Goal: Transaction & Acquisition: Purchase product/service

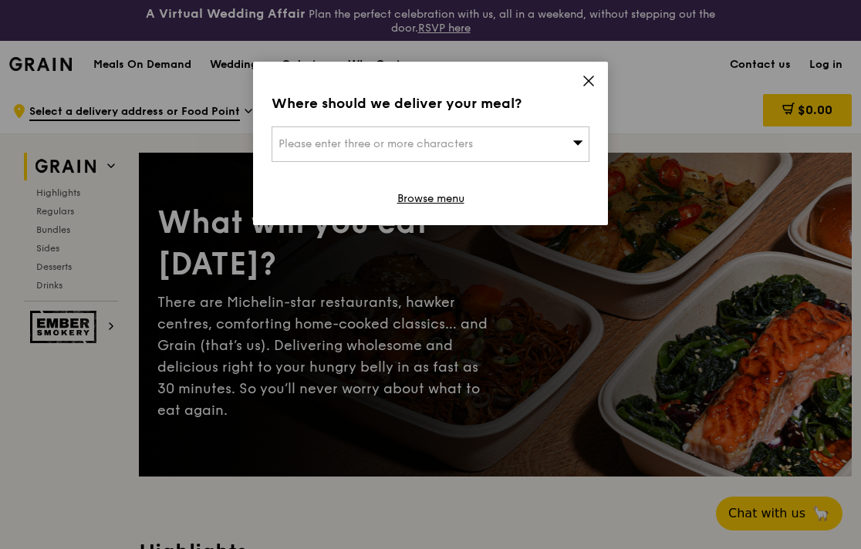
click at [439, 198] on link "Browse menu" at bounding box center [430, 198] width 67 height 15
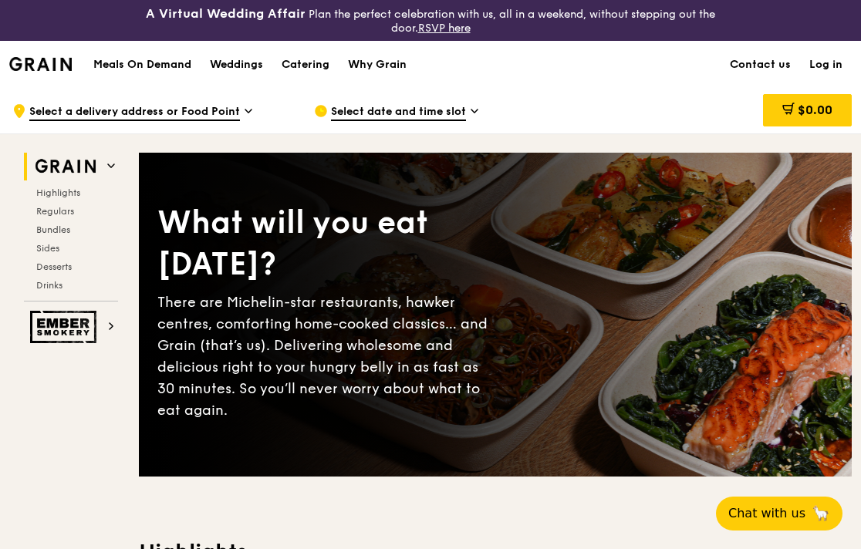
click at [471, 105] on icon at bounding box center [475, 111] width 8 height 14
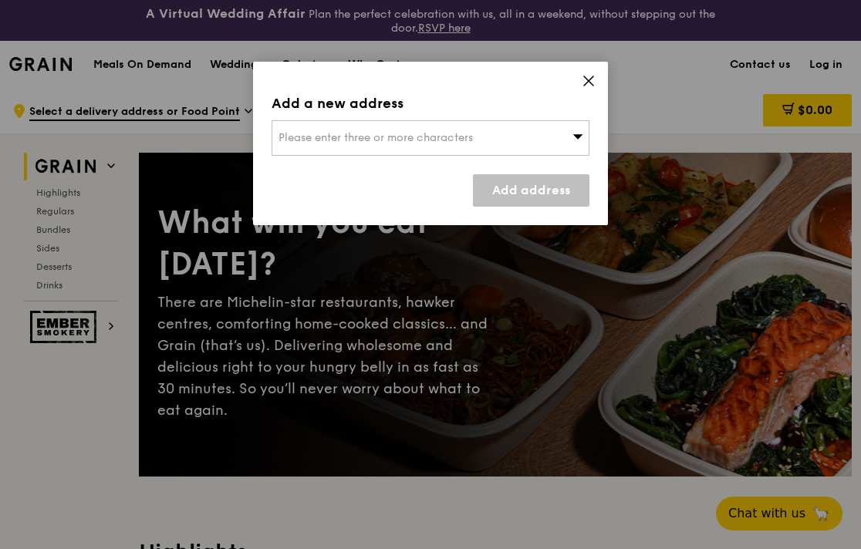
click at [584, 86] on icon at bounding box center [588, 80] width 9 height 9
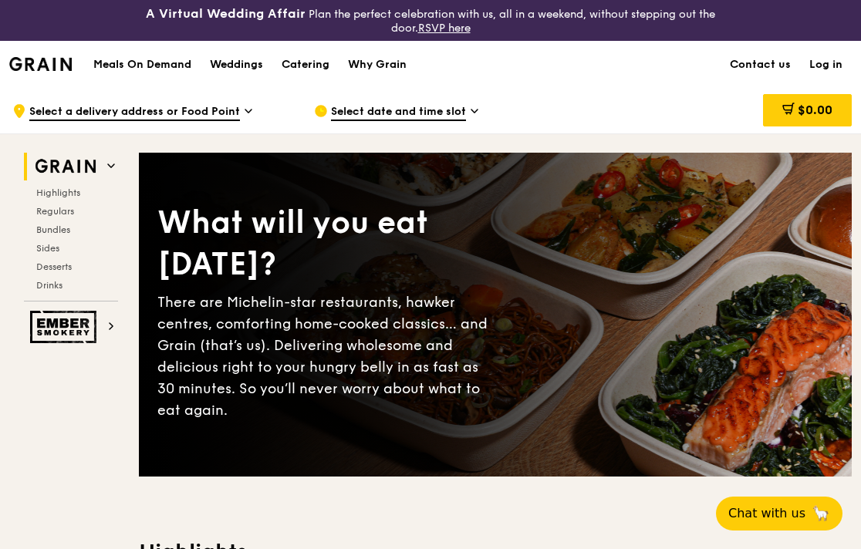
click at [63, 206] on span "Regulars" at bounding box center [55, 211] width 38 height 11
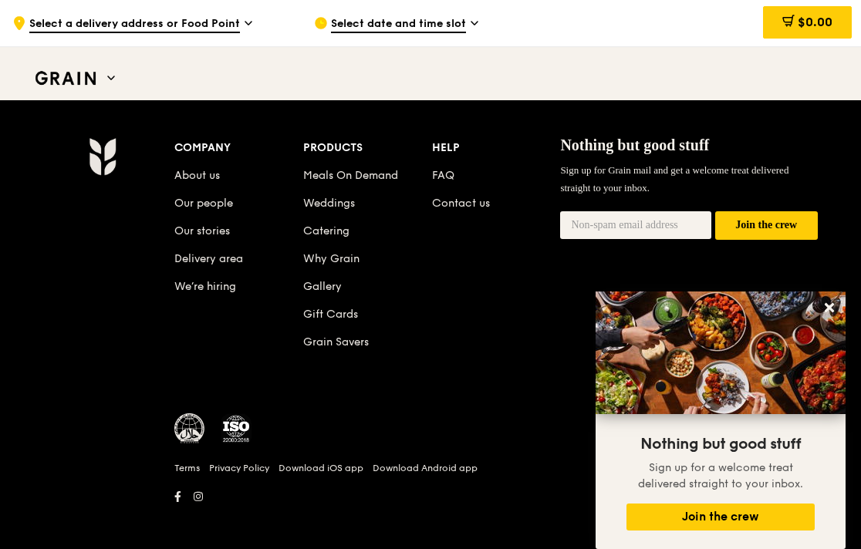
scroll to position [6451, 0]
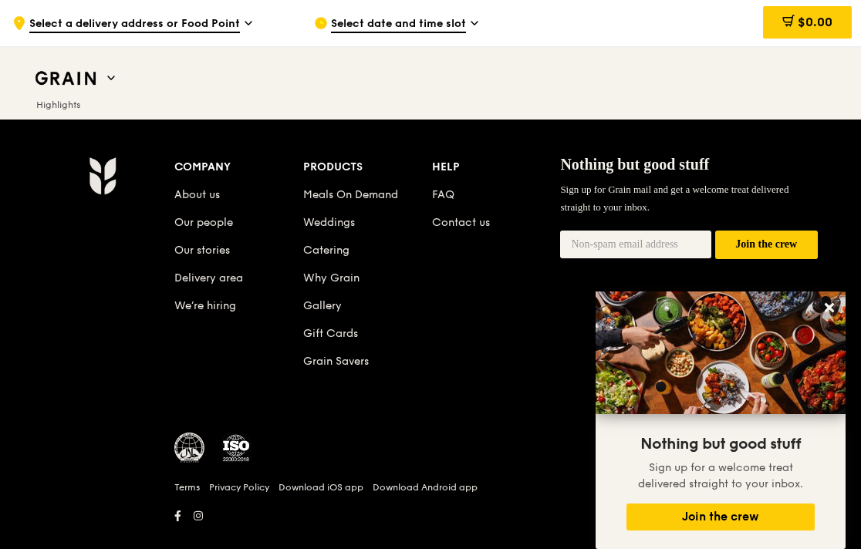
click at [219, 272] on link "Delivery area" at bounding box center [208, 278] width 69 height 13
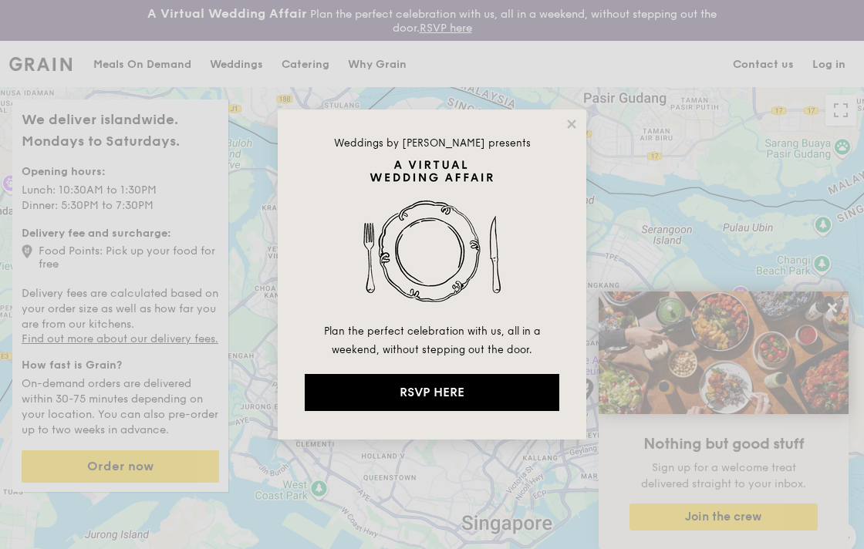
click at [565, 125] on icon at bounding box center [572, 124] width 14 height 14
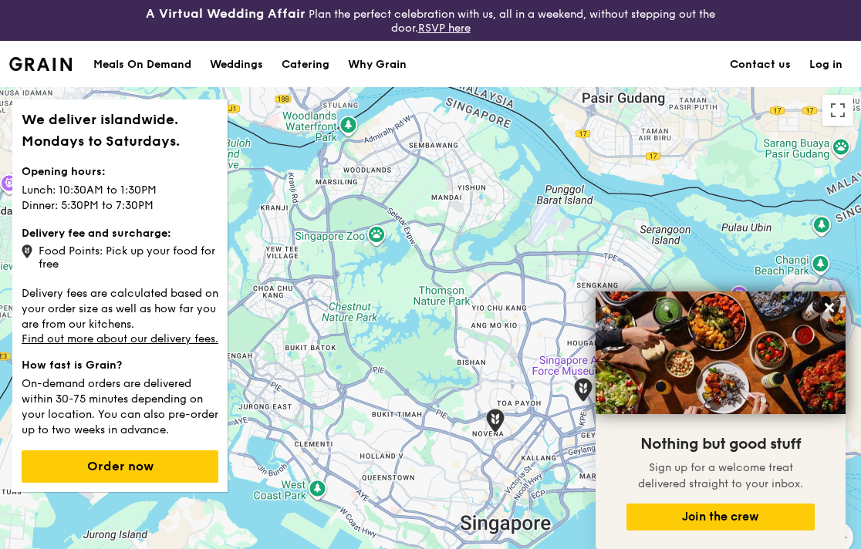
click at [100, 227] on strong "Delivery fee and surcharge:" at bounding box center [97, 233] width 150 height 13
click at [88, 239] on strong "Delivery fee and surcharge:" at bounding box center [97, 233] width 150 height 13
click at [59, 251] on div "Food Points: Pick up your food for free" at bounding box center [120, 255] width 197 height 29
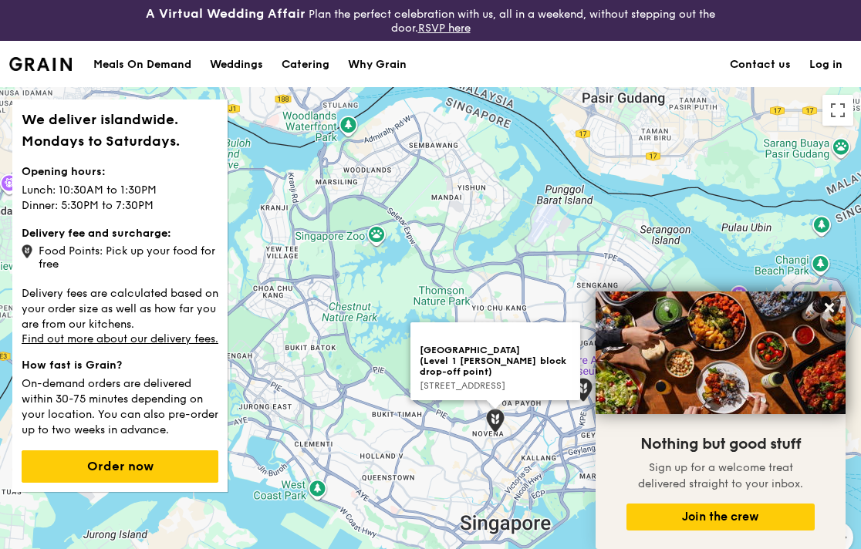
click at [488, 425] on img at bounding box center [495, 421] width 31 height 36
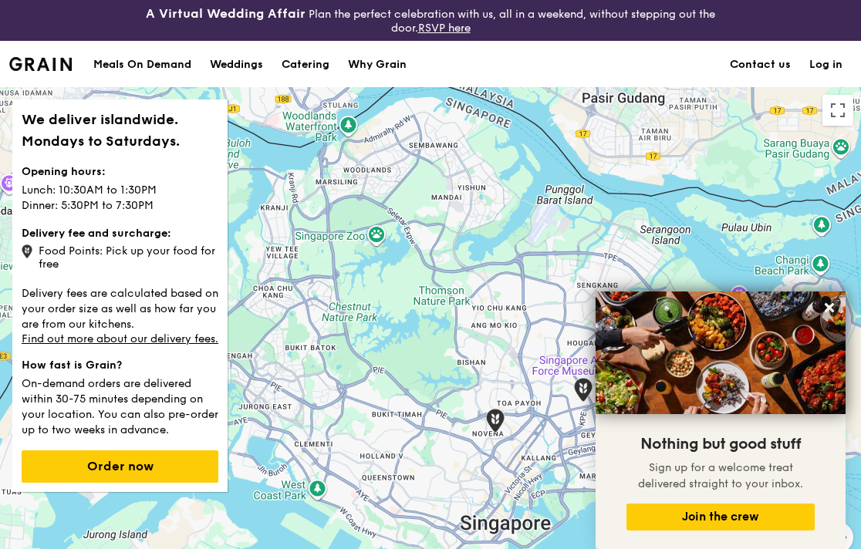
click at [497, 422] on img at bounding box center [495, 421] width 31 height 36
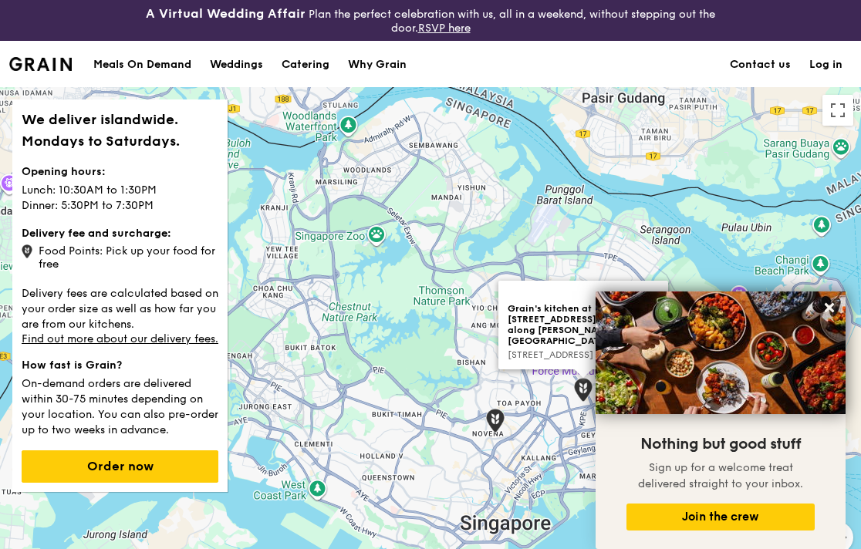
click at [580, 403] on img at bounding box center [583, 390] width 31 height 36
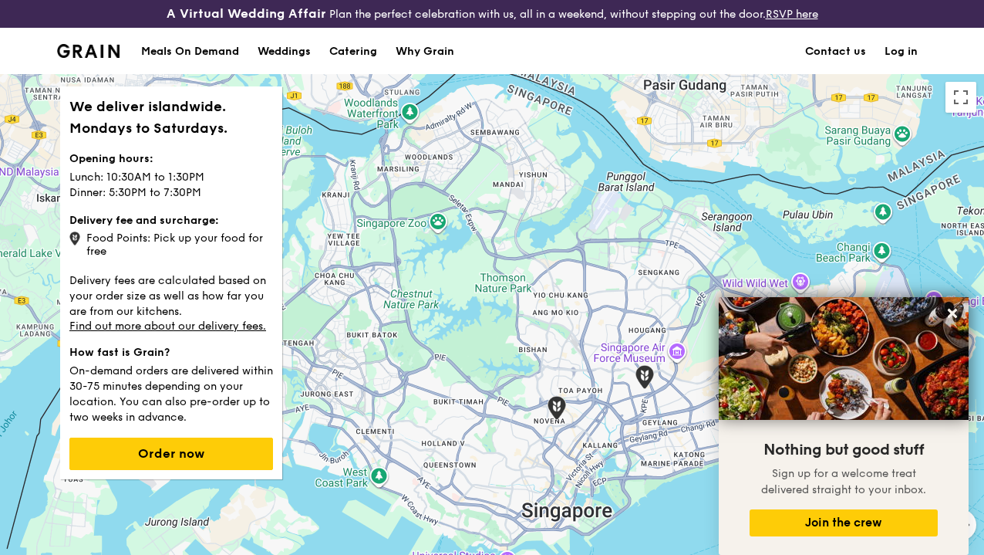
click at [860, 309] on icon at bounding box center [952, 313] width 9 height 9
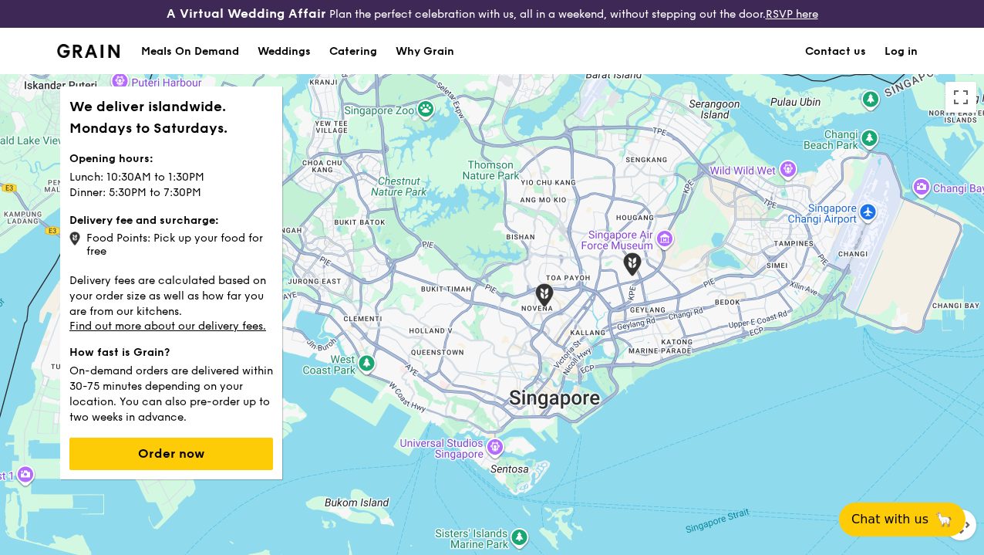
drag, startPoint x: 515, startPoint y: 367, endPoint x: 495, endPoint y: 252, distance: 116.7
click at [495, 252] on div at bounding box center [492, 344] width 984 height 540
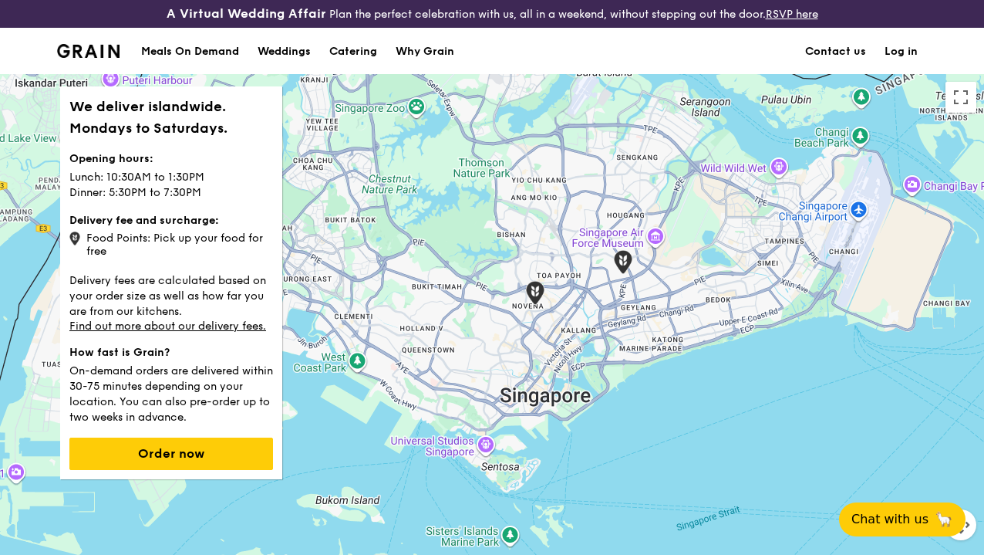
click at [591, 301] on div at bounding box center [492, 344] width 984 height 540
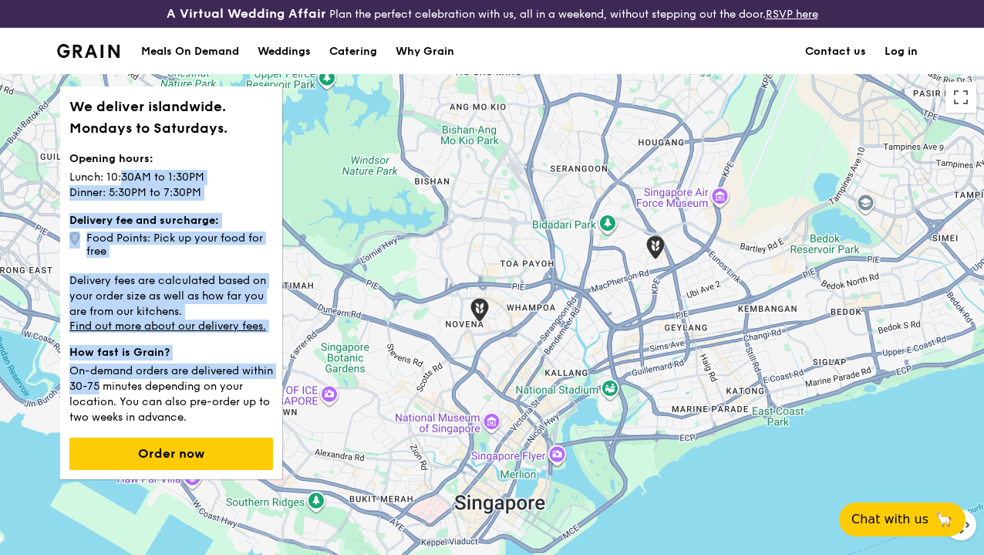
drag, startPoint x: 125, startPoint y: 194, endPoint x: 242, endPoint y: 385, distance: 224.4
click at [242, 385] on div "We deliver islandwide. Mondays to Saturdays. Opening hours: Lunch: 10:30AM to 1…" at bounding box center [171, 282] width 222 height 393
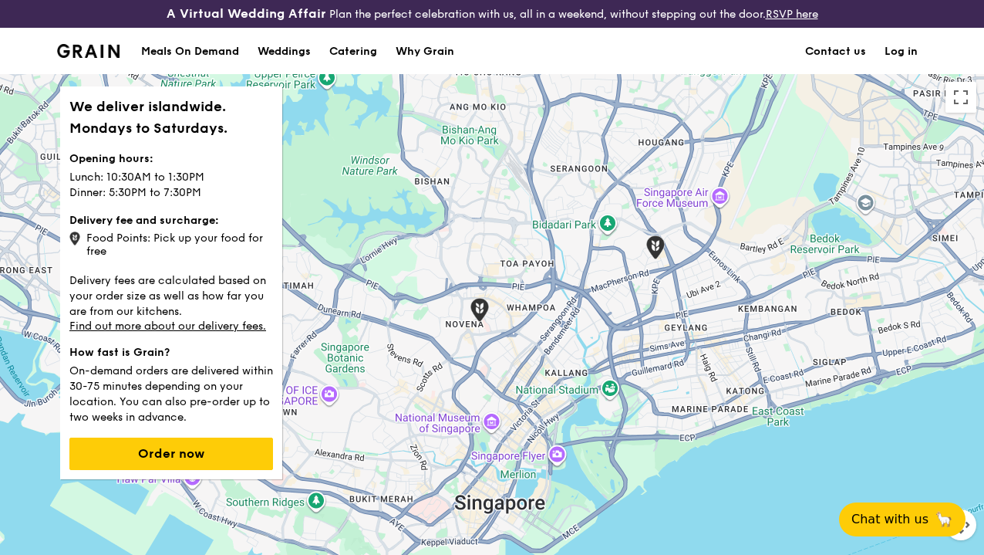
click at [224, 425] on p "On-demand orders are delivered within 30-75 minutes depending on your location.…" at bounding box center [171, 392] width 204 height 65
click at [219, 67] on div "Meals On Demand" at bounding box center [190, 52] width 98 height 46
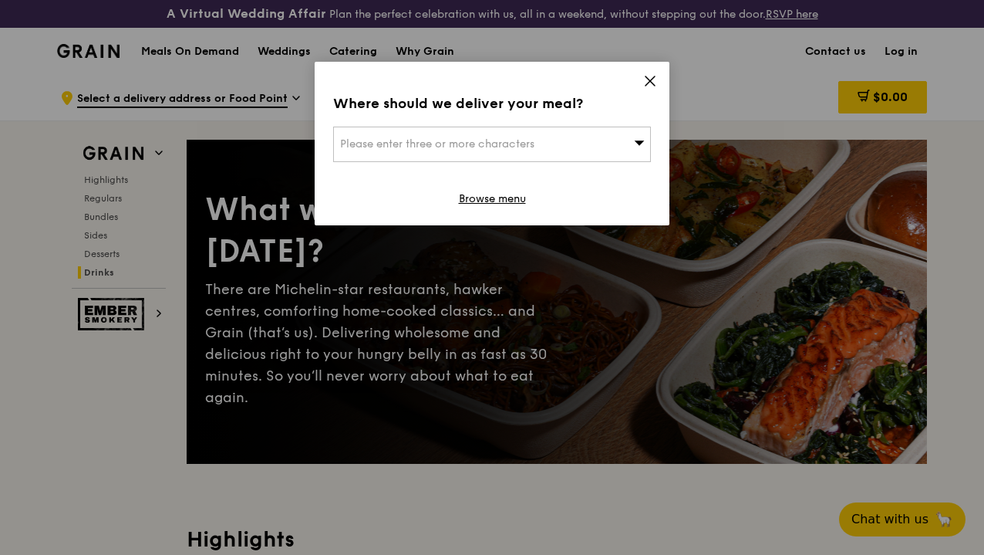
click at [630, 143] on div "Please enter three or more characters" at bounding box center [492, 144] width 318 height 35
click at [650, 79] on icon at bounding box center [650, 80] width 9 height 9
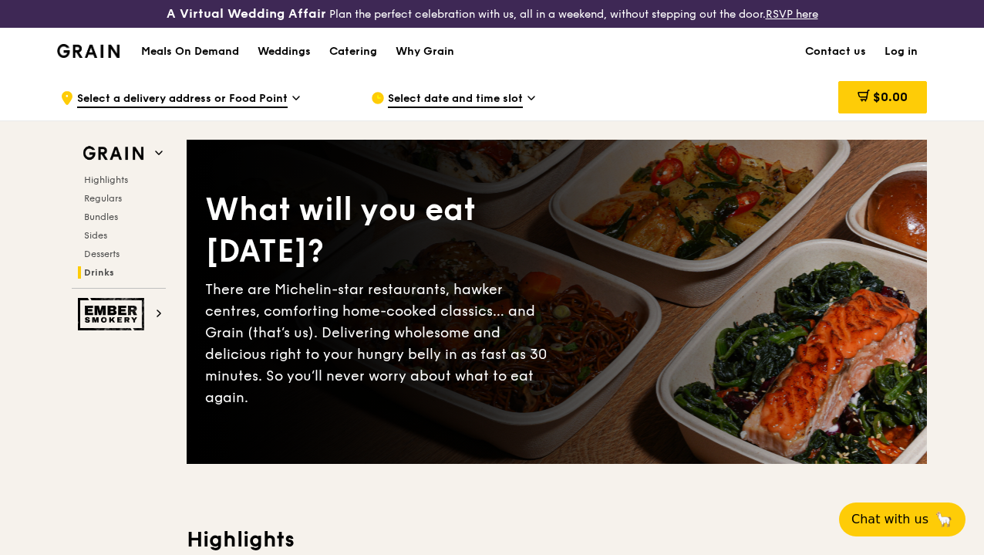
click at [292, 105] on icon at bounding box center [296, 98] width 8 height 14
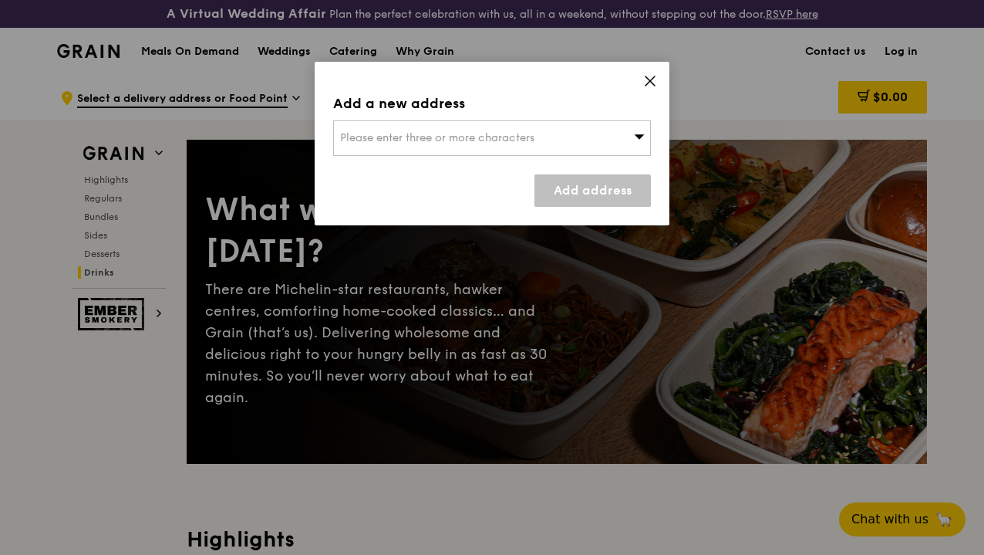
click at [495, 143] on span "Please enter three or more characters" at bounding box center [437, 137] width 194 height 13
click at [645, 84] on icon at bounding box center [650, 81] width 14 height 14
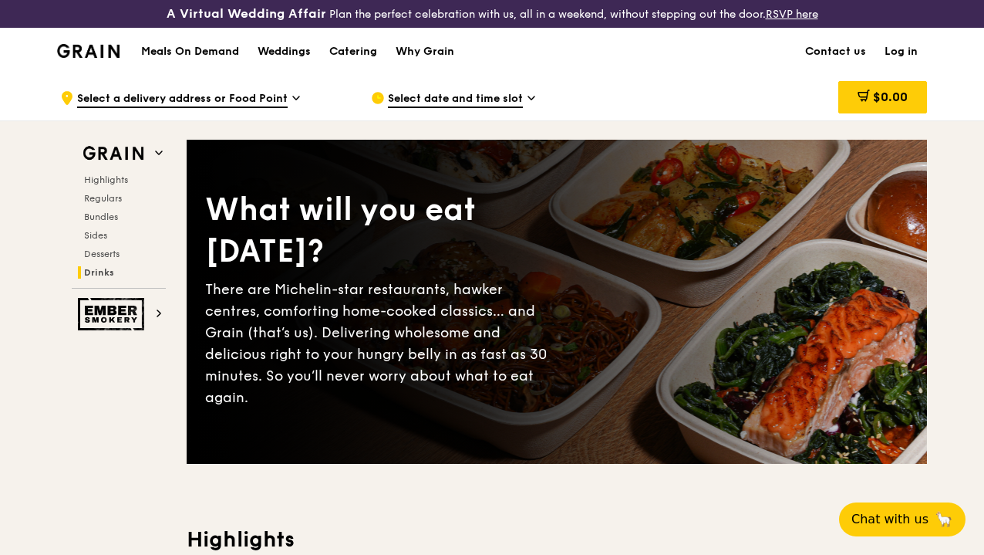
click at [116, 204] on span "Regulars" at bounding box center [103, 198] width 38 height 11
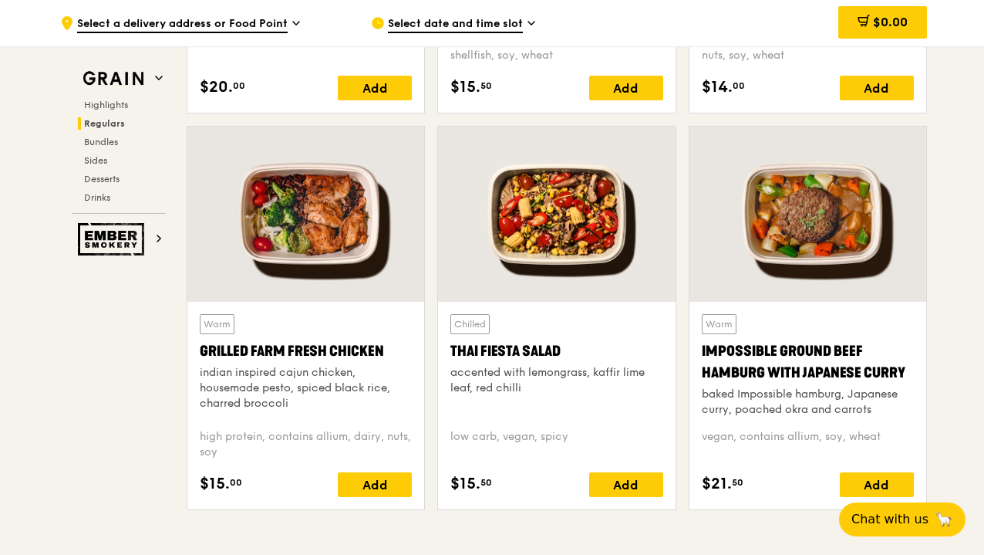
scroll to position [1716, 0]
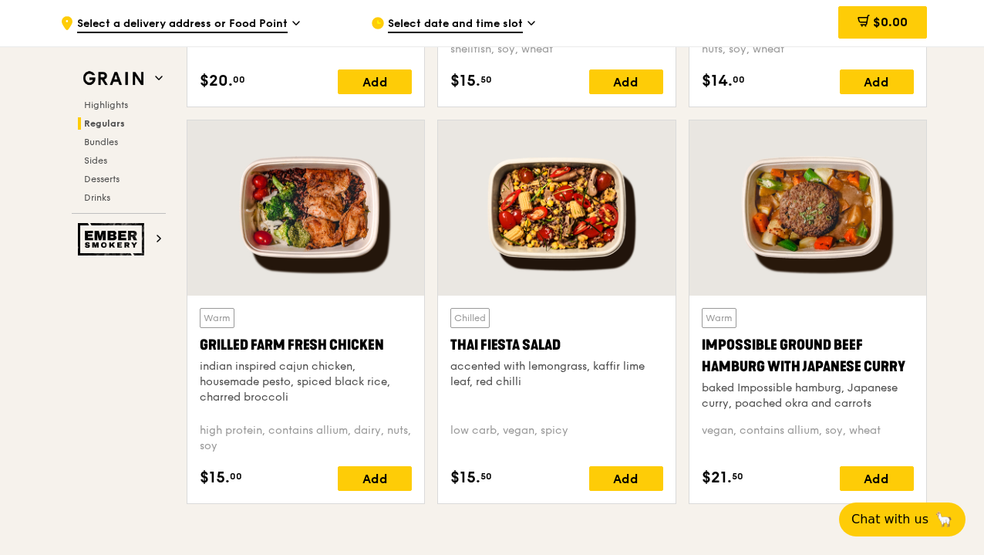
click at [372, 486] on div "Add" at bounding box center [375, 478] width 74 height 25
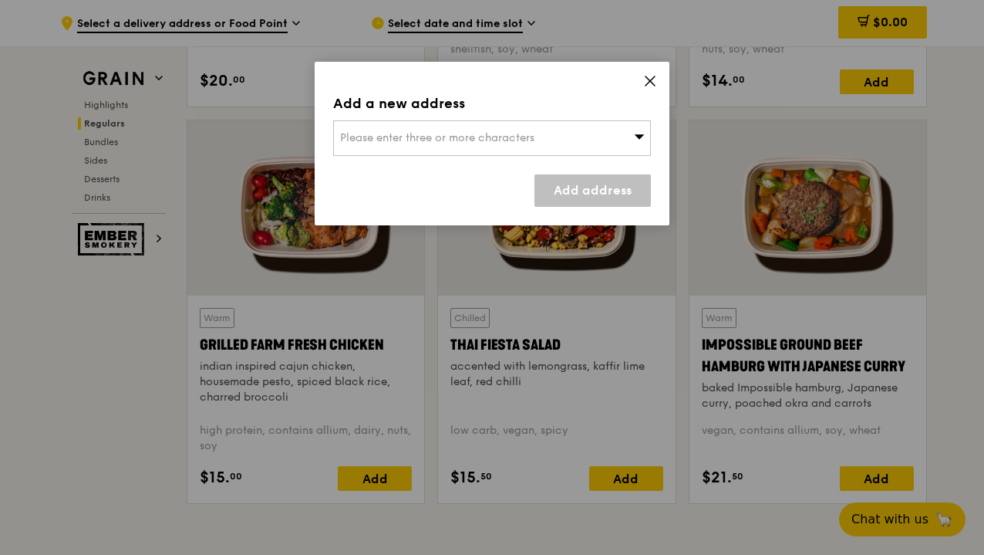
click at [559, 133] on div "Please enter three or more characters" at bounding box center [492, 137] width 318 height 35
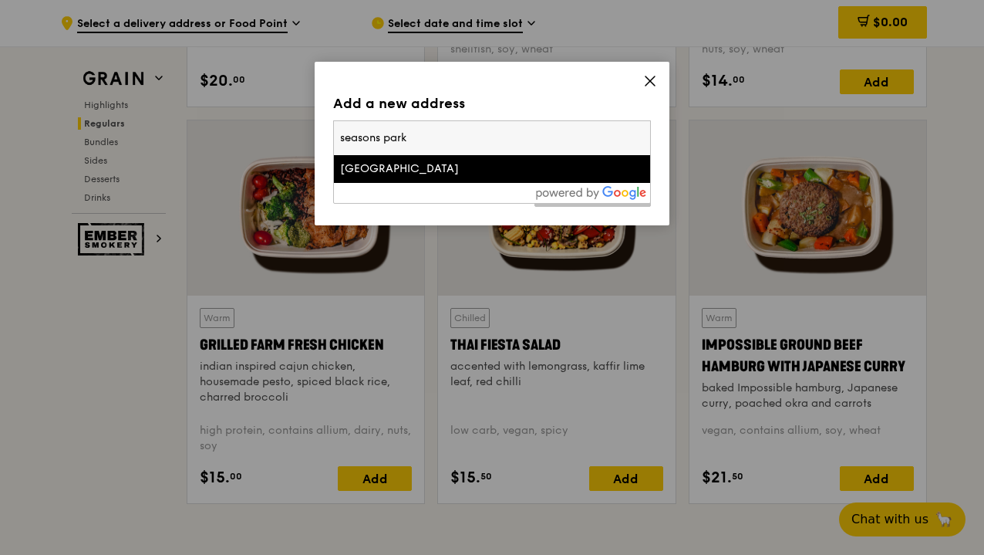
type input "seasons park"
click at [446, 170] on div "[GEOGRAPHIC_DATA]" at bounding box center [454, 168] width 228 height 15
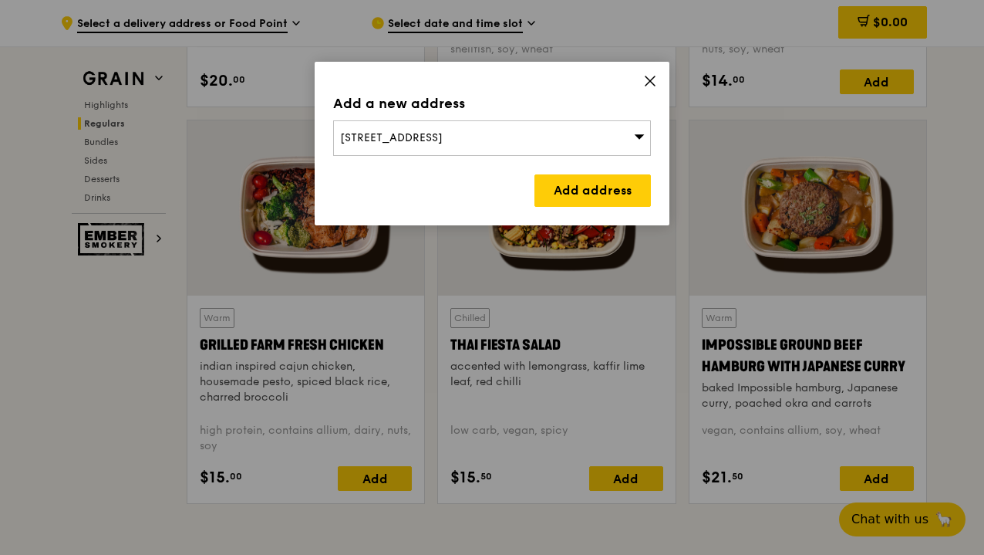
click at [640, 138] on icon at bounding box center [640, 136] width 10 height 5
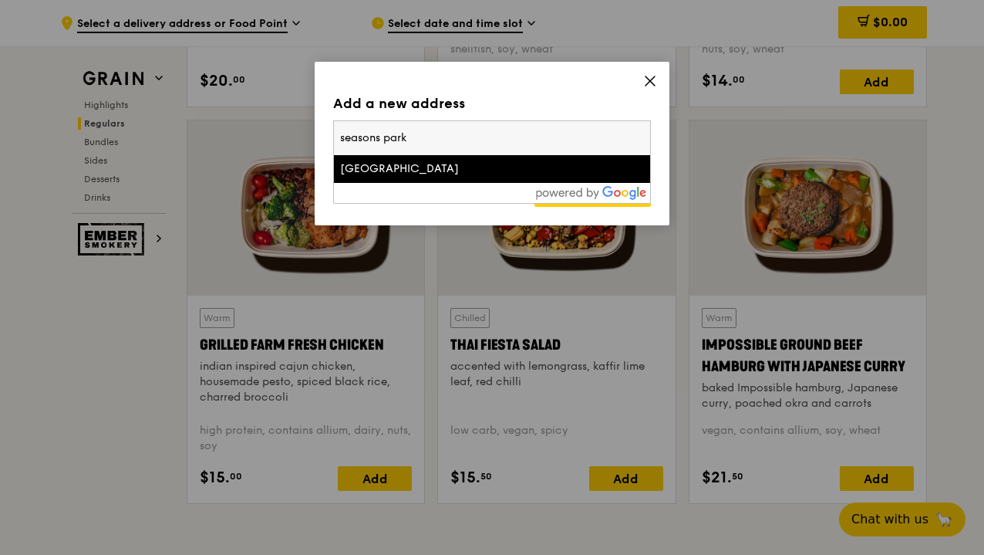
drag, startPoint x: 417, startPoint y: 134, endPoint x: 309, endPoint y: 124, distance: 108.5
click at [309, 124] on div "Add a new address [STREET_ADDRESS] [GEOGRAPHIC_DATA] Add address" at bounding box center [492, 277] width 984 height 555
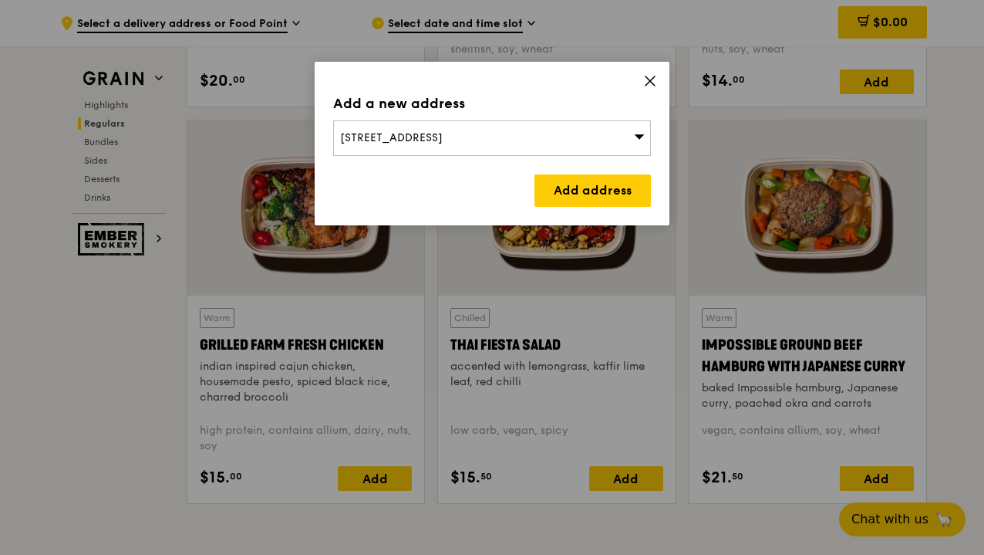
click at [652, 140] on div "Add a new address [STREET_ADDRESS] Add address" at bounding box center [492, 144] width 355 height 164
click at [648, 137] on div "[STREET_ADDRESS]" at bounding box center [492, 137] width 318 height 35
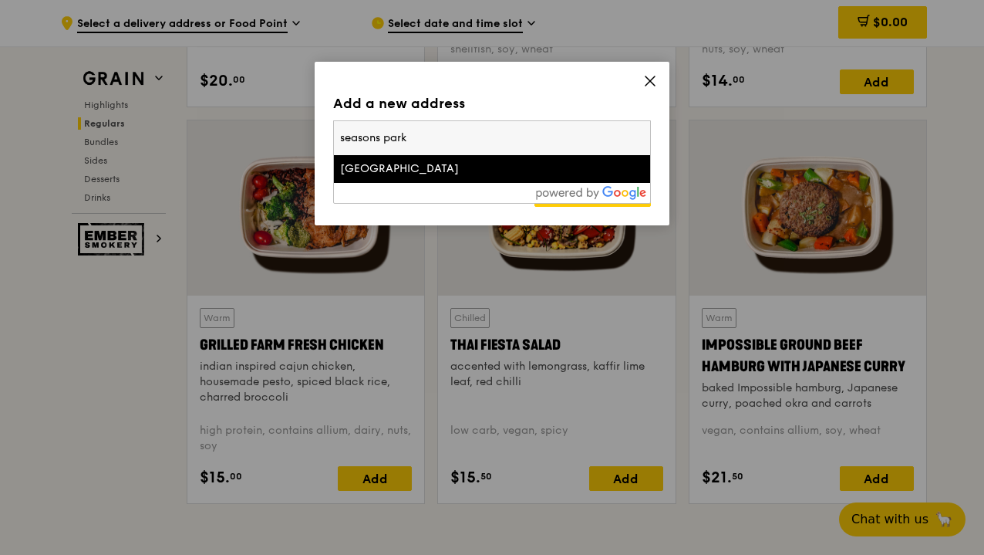
click at [639, 141] on input "seasons park" at bounding box center [492, 138] width 316 height 34
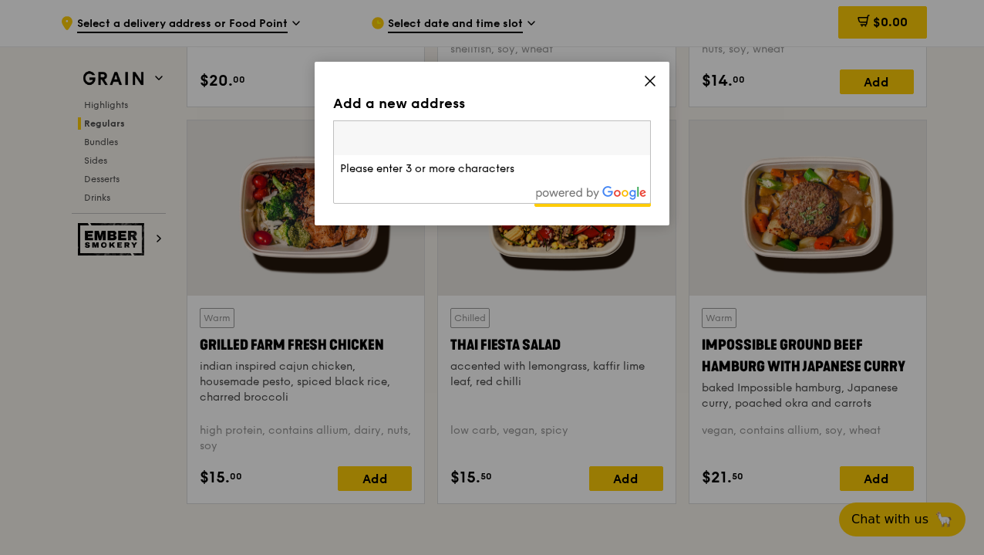
click at [643, 89] on div "Add a new address [STREET_ADDRESS] Please enter 3 or more characters Add address" at bounding box center [492, 144] width 355 height 164
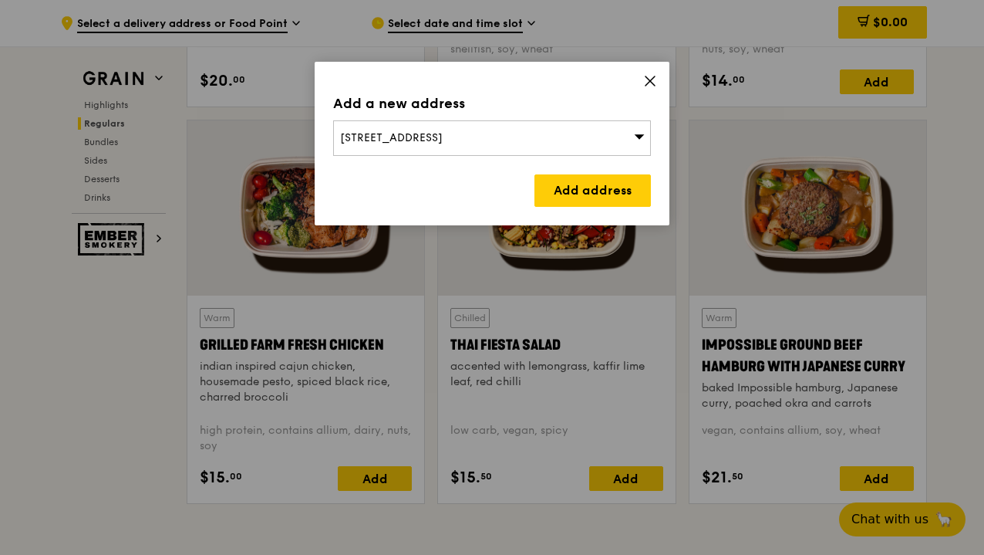
click at [644, 86] on icon at bounding box center [650, 81] width 14 height 14
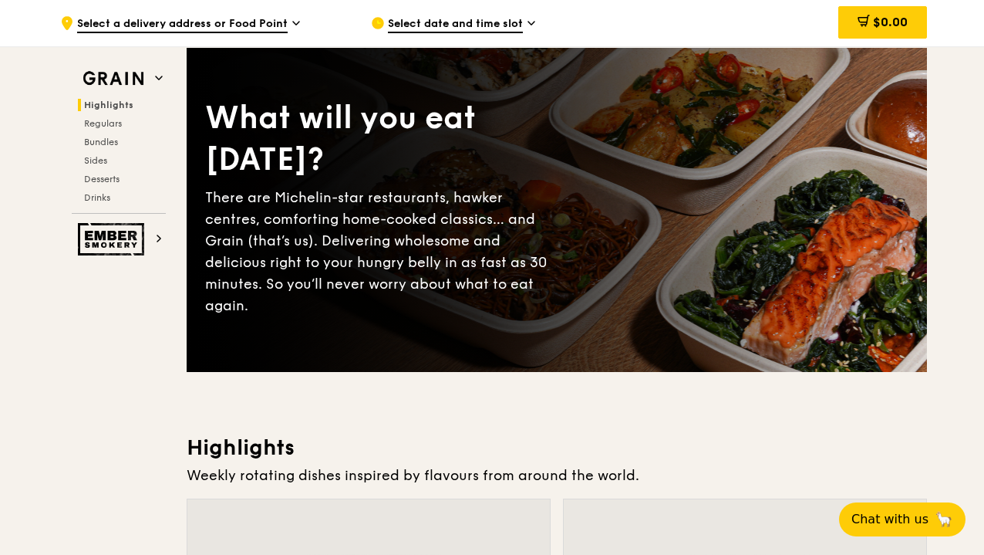
scroll to position [0, 0]
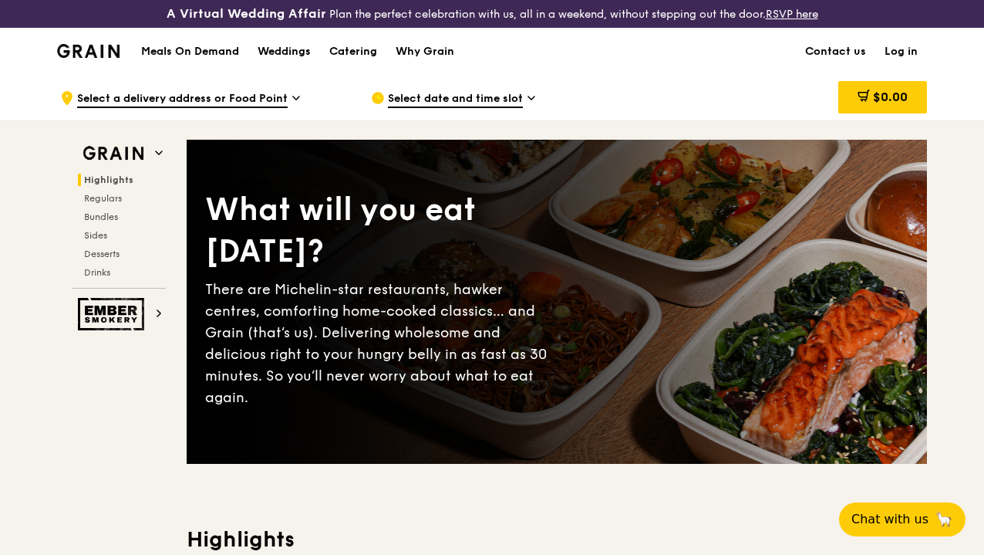
click at [110, 222] on span "Bundles" at bounding box center [101, 216] width 34 height 11
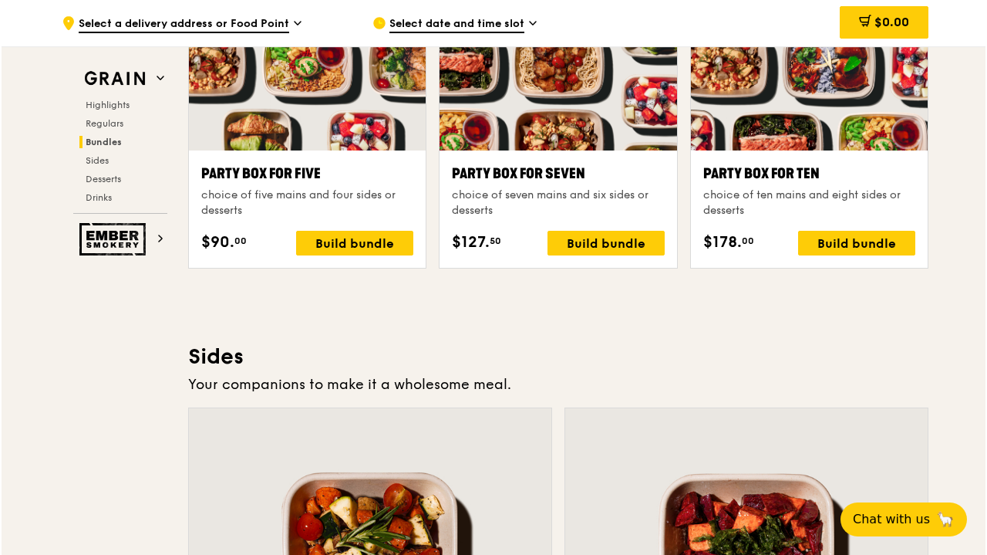
scroll to position [3119, 0]
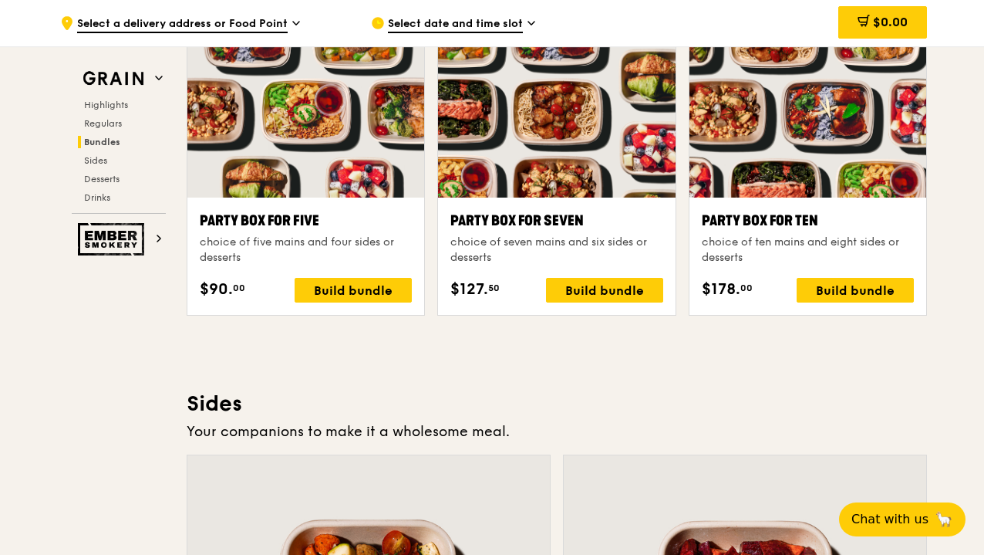
click at [607, 302] on div "Build bundle" at bounding box center [604, 290] width 117 height 25
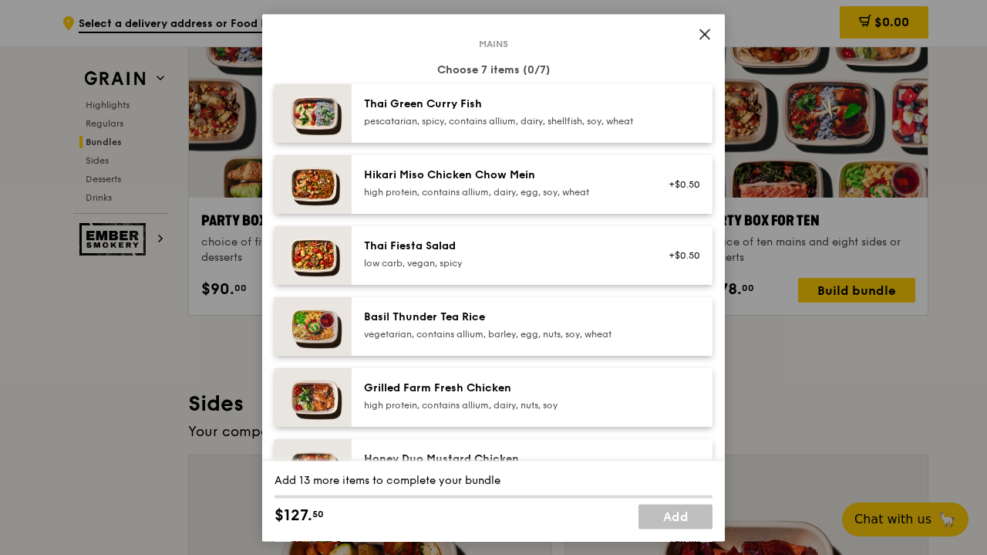
scroll to position [79, 0]
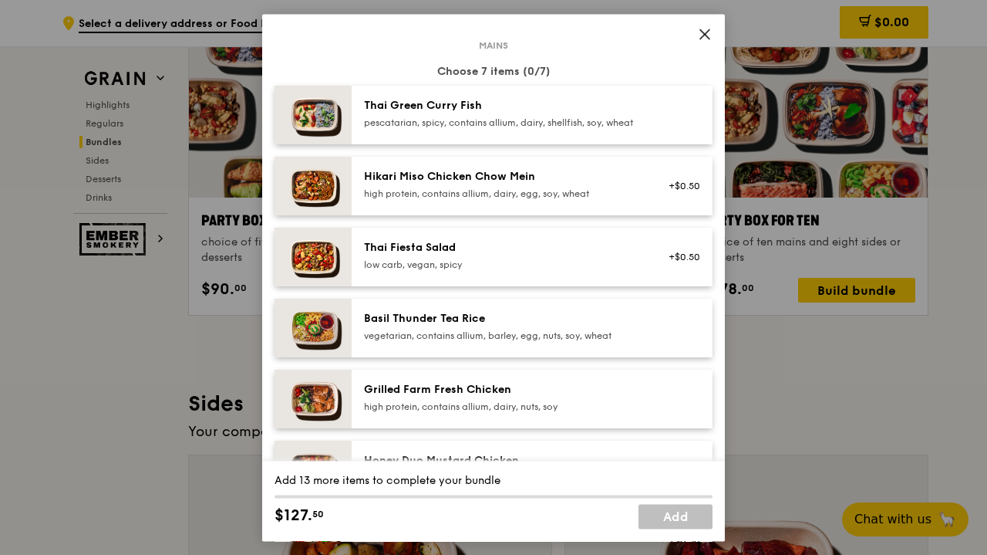
click at [706, 41] on span at bounding box center [705, 36] width 14 height 17
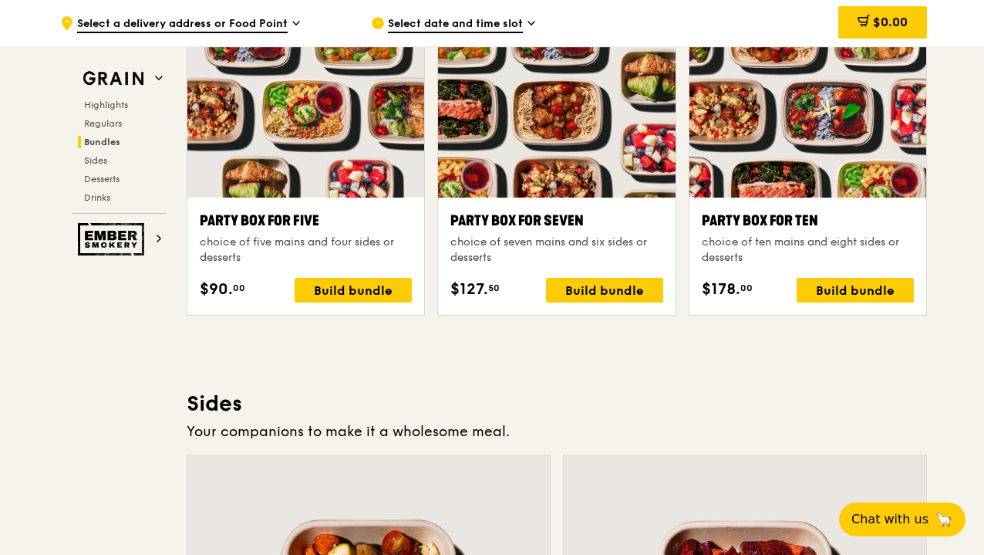
click at [759, 275] on div "Party Box for Ten choice of ten mains and eight sides or desserts $178. 00 Buil…" at bounding box center [808, 256] width 212 height 93
click at [838, 283] on div "Party Box for Ten choice of ten mains and eight sides or desserts $178. 00 Buil…" at bounding box center [808, 256] width 212 height 93
click at [839, 294] on div "Build bundle" at bounding box center [855, 290] width 117 height 25
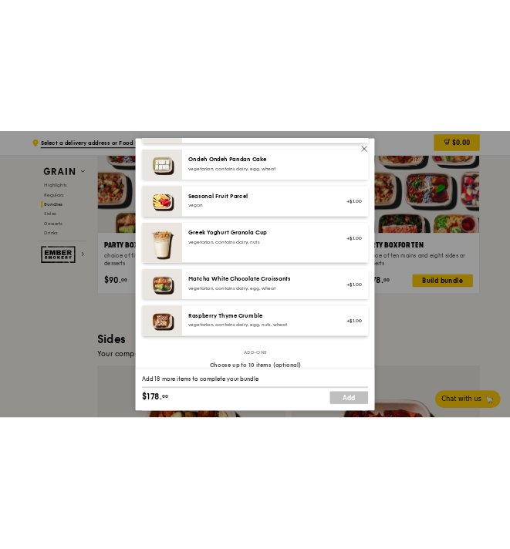
scroll to position [1291, 0]
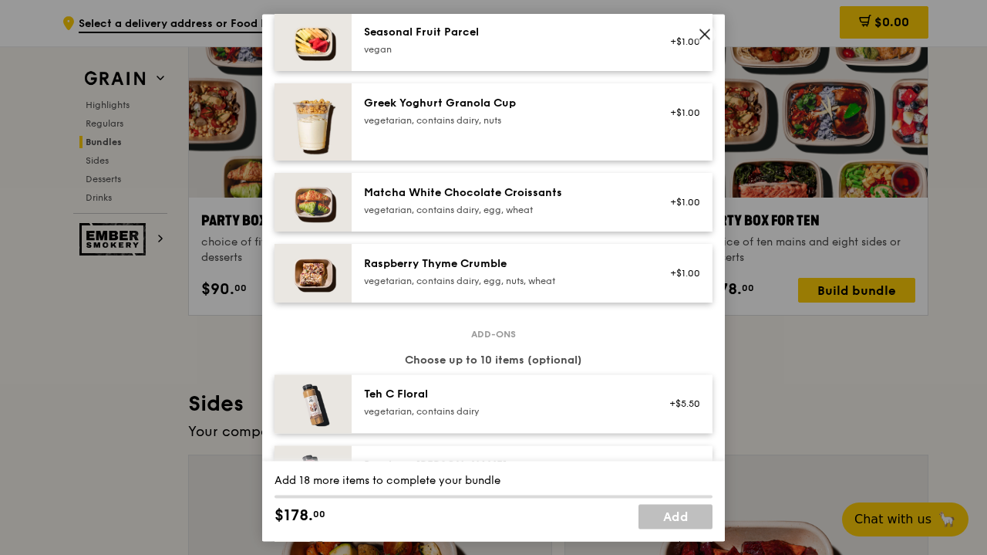
click at [710, 38] on icon at bounding box center [704, 33] width 9 height 9
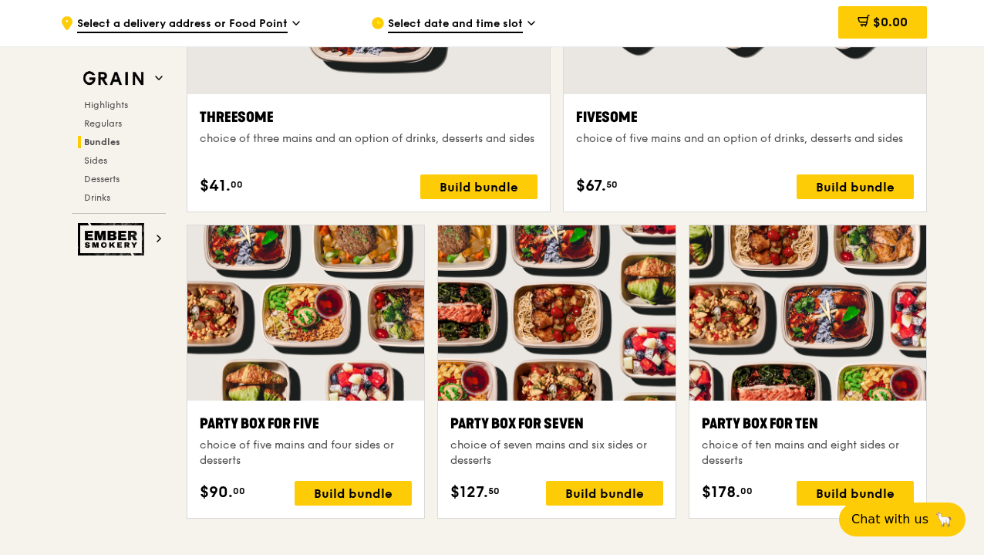
scroll to position [3120, 0]
